Goal: Task Accomplishment & Management: Complete application form

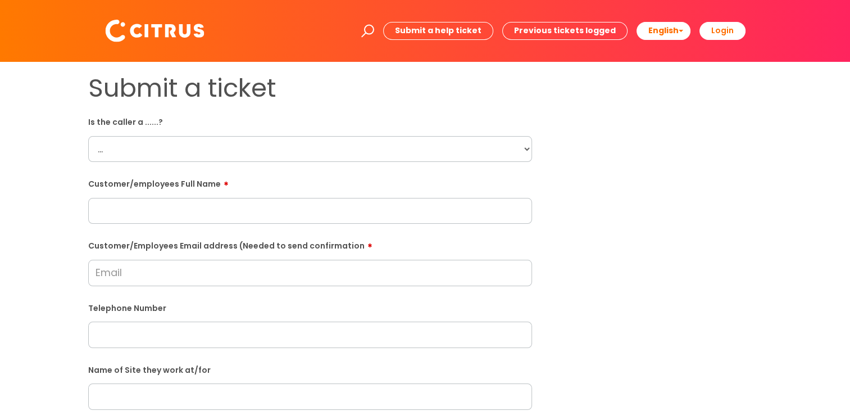
click at [465, 149] on select "... Citrus Customer Citrus Employee [DEMOGRAPHIC_DATA] Supplier" at bounding box center [310, 149] width 444 height 26
click at [690, 174] on div "Submit a ticket Is the caller a ......? ... Citrus Customer Citrus Employee [DE…" at bounding box center [425, 396] width 691 height 647
click at [172, 144] on select "... Citrus Customer Citrus Employee [DEMOGRAPHIC_DATA] Supplier" at bounding box center [310, 149] width 444 height 26
click at [708, 196] on div "Submit a ticket Is the caller a ......? ... Citrus Customer Citrus Employee [DE…" at bounding box center [425, 396] width 691 height 647
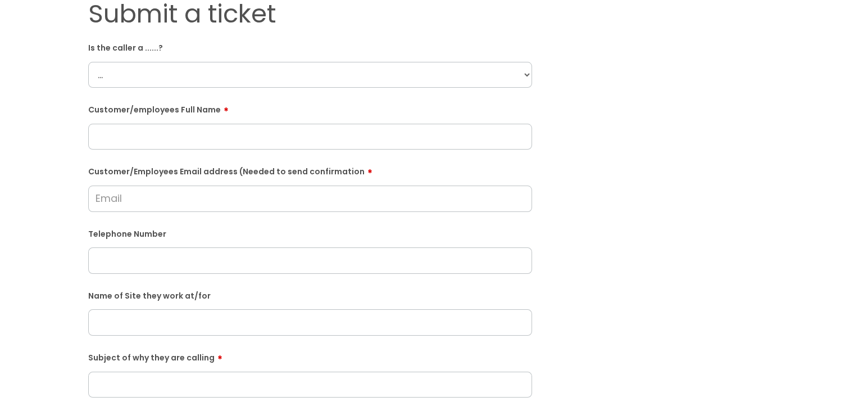
scroll to position [56, 0]
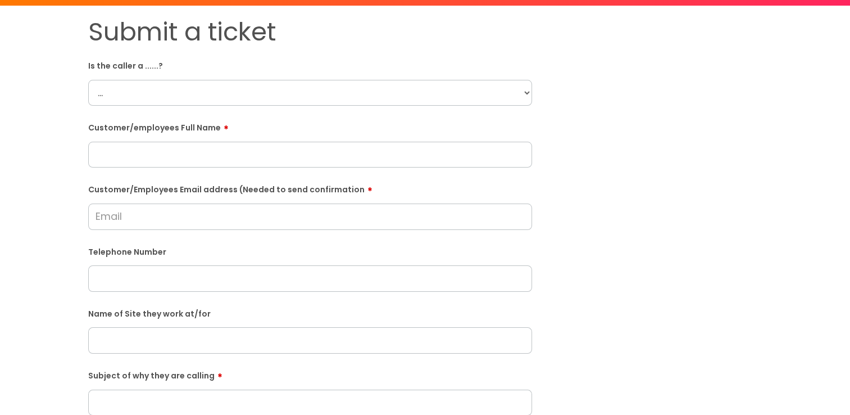
paste input "[PERSON_NAME]"
type input "[PERSON_NAME]"
click at [631, 231] on div "Submit a ticket Is the caller a ......? ... Citrus Customer Citrus Employee [DE…" at bounding box center [425, 340] width 691 height 647
paste input "07938444512"
type input "07938444512"
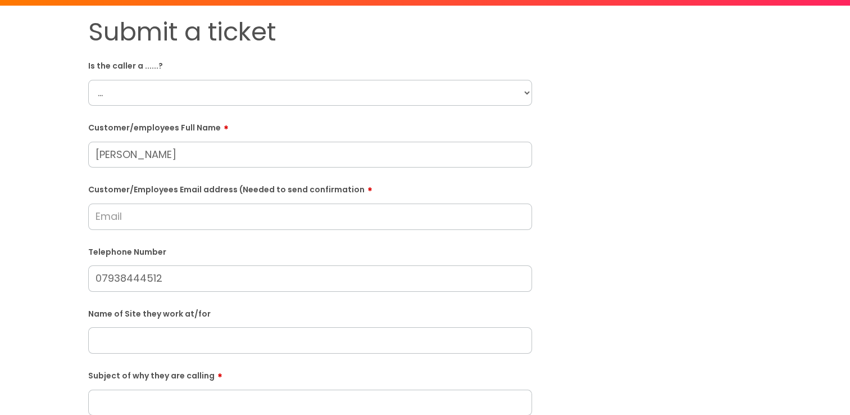
drag, startPoint x: 433, startPoint y: 98, endPoint x: 390, endPoint y: 105, distance: 42.7
click at [433, 98] on select "... Citrus Customer Citrus Employee [DEMOGRAPHIC_DATA] Supplier" at bounding box center [310, 93] width 444 height 26
select select "Citrus Employee"
click at [88, 80] on select "... Citrus Customer Citrus Employee [DEMOGRAPHIC_DATA] Supplier" at bounding box center [310, 93] width 444 height 26
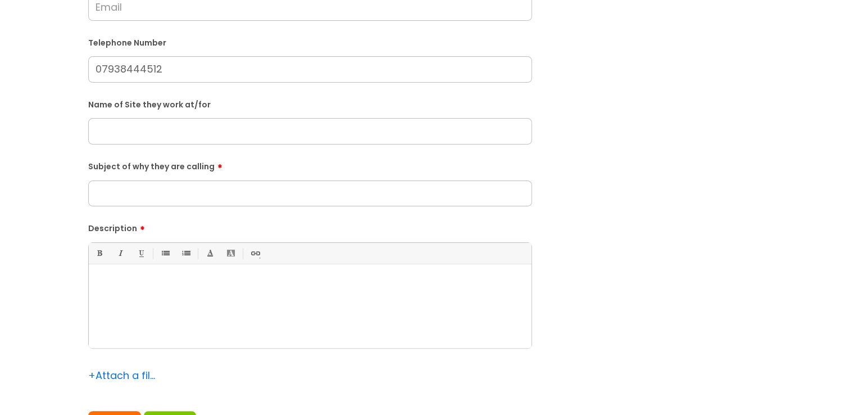
scroll to position [337, 0]
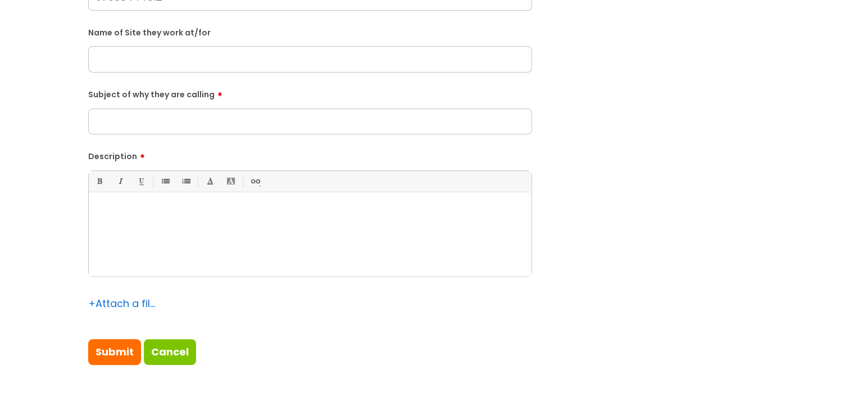
paste div
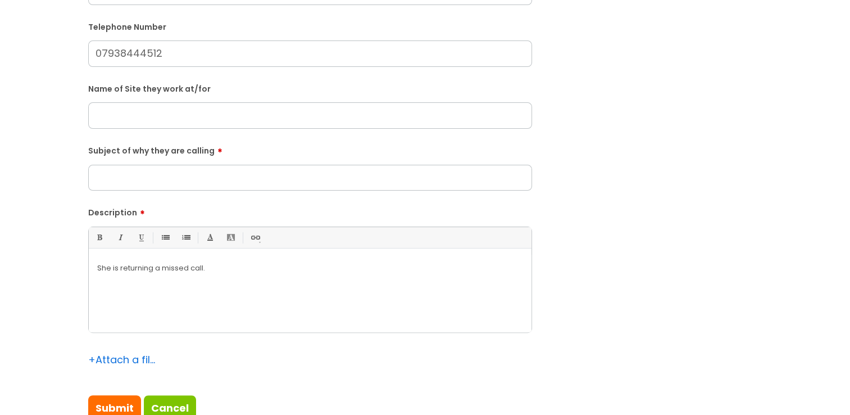
scroll to position [225, 0]
